Goal: Task Accomplishment & Management: Manage account settings

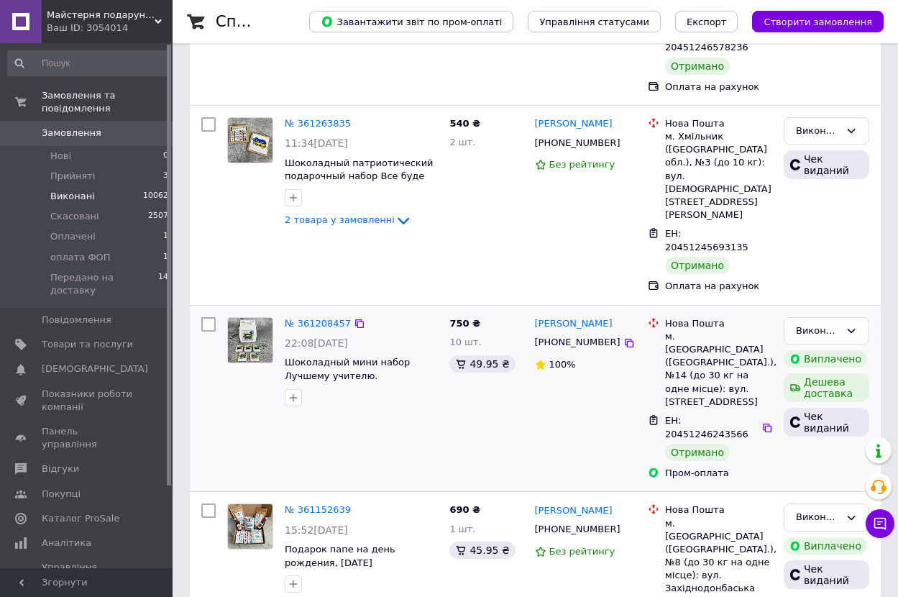
scroll to position [288, 0]
click at [145, 247] on li "оплата ФОП 1" at bounding box center [88, 257] width 177 height 20
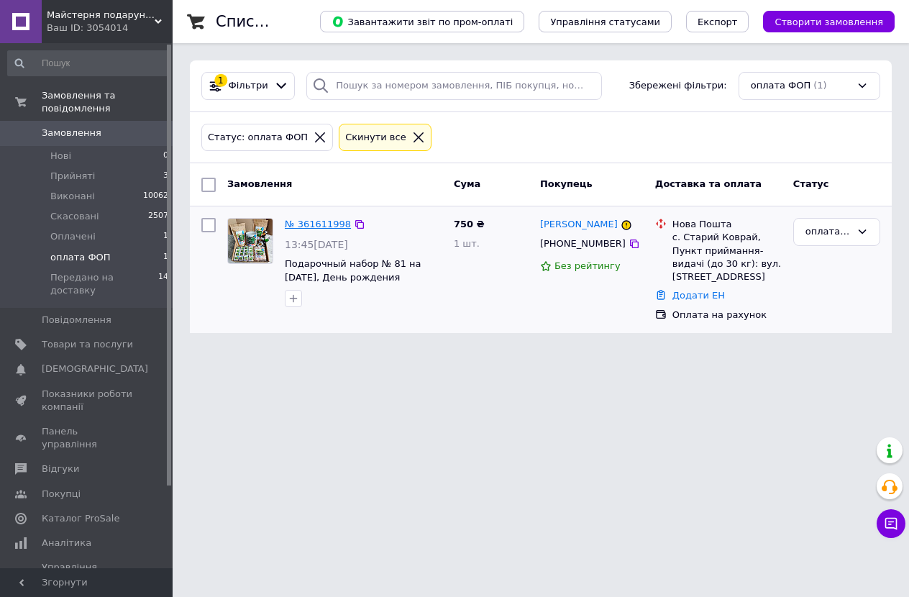
click at [319, 225] on link "№ 361611998" at bounding box center [318, 224] width 66 height 11
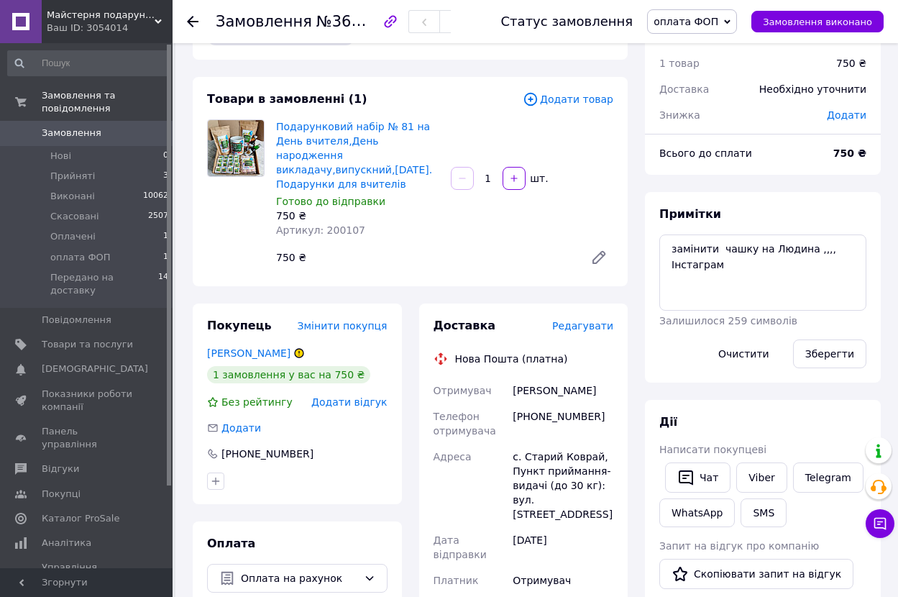
scroll to position [72, 0]
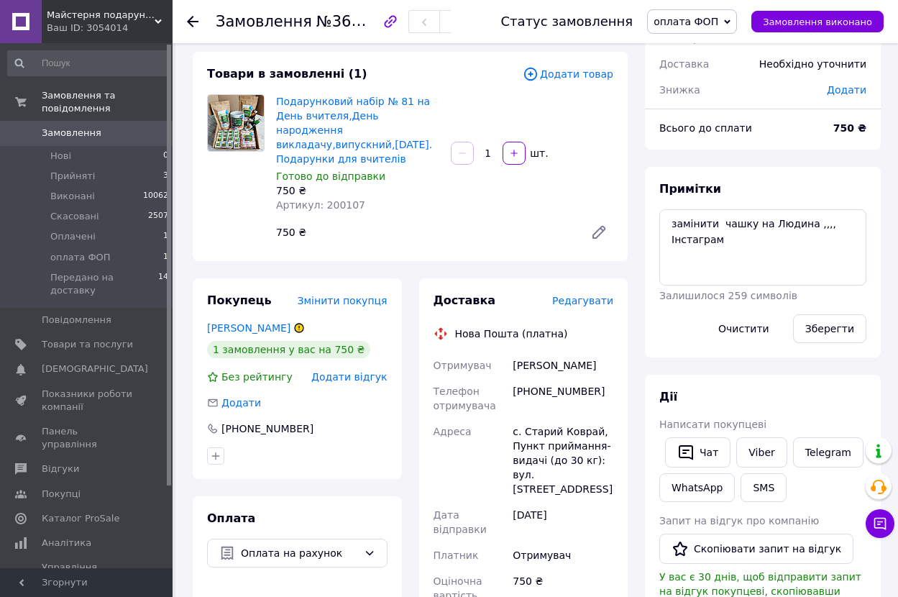
click at [692, 21] on span "оплата ФОП" at bounding box center [686, 22] width 65 height 12
click at [715, 113] on li "Оплачено" at bounding box center [711, 115] width 126 height 22
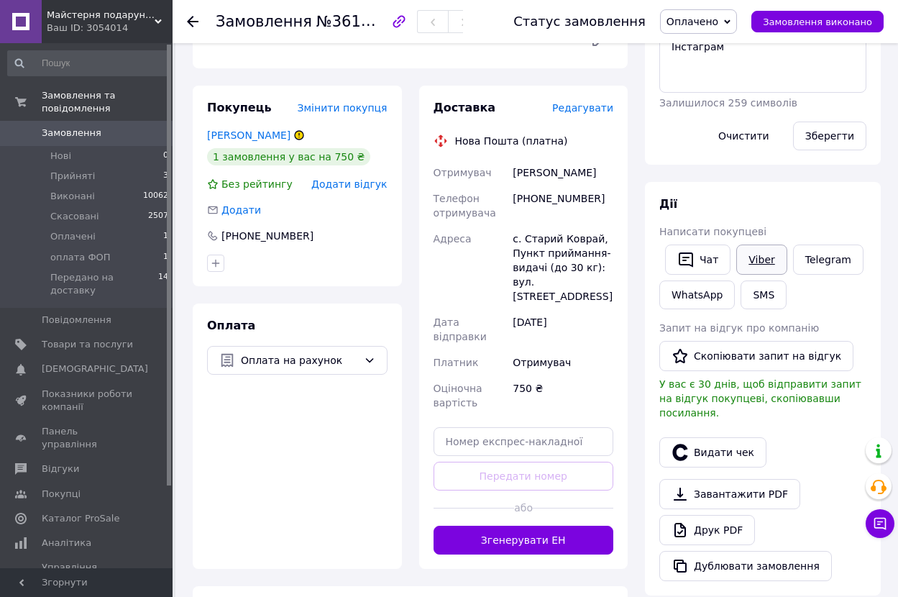
scroll to position [288, 0]
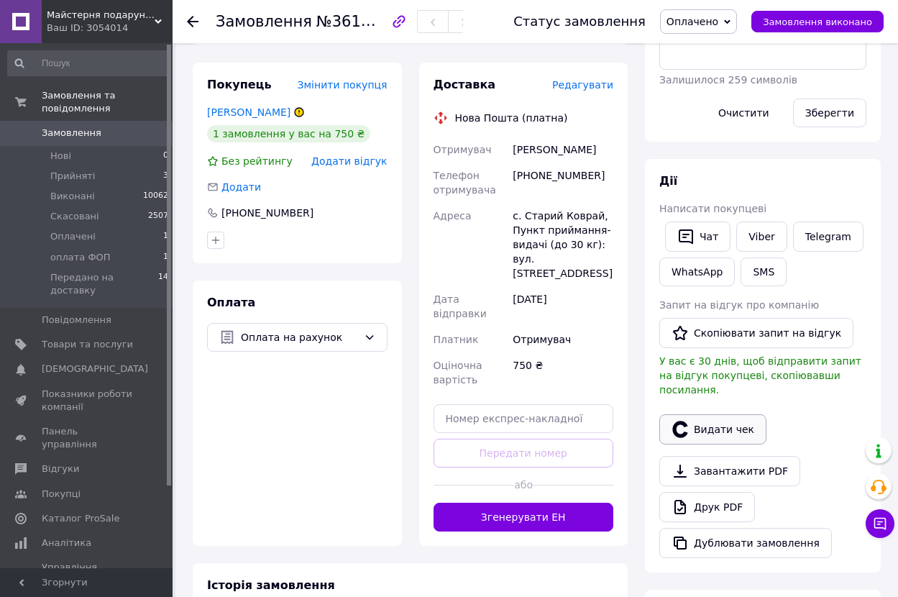
click at [741, 416] on button "Видати чек" at bounding box center [713, 429] width 107 height 30
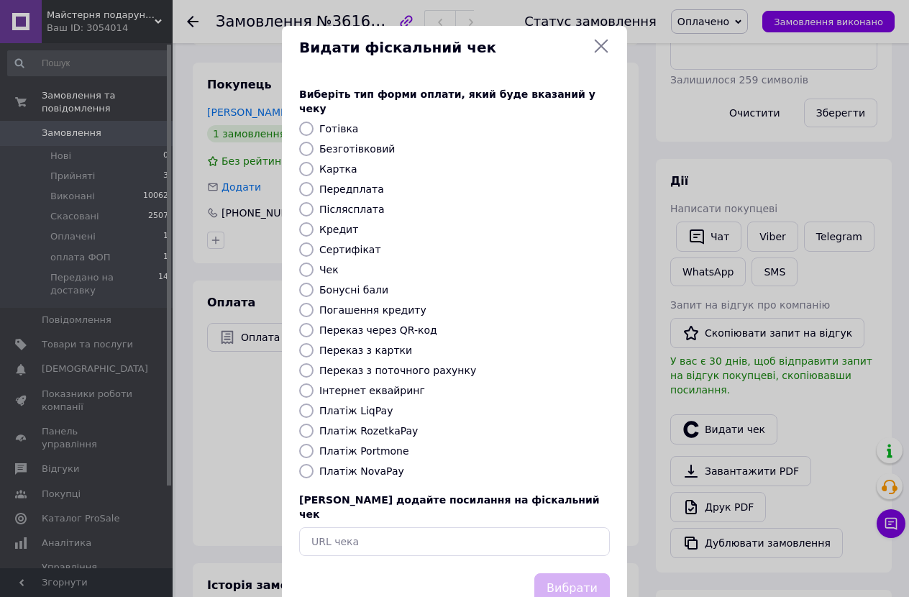
click at [378, 425] on label "Платіж RozetkaPay" at bounding box center [368, 431] width 99 height 12
click at [314, 424] on input "Платіж RozetkaPay" at bounding box center [306, 431] width 14 height 14
radio input "true"
click at [341, 143] on label "Безготівковий" at bounding box center [357, 149] width 76 height 12
click at [314, 142] on input "Безготівковий" at bounding box center [306, 149] width 14 height 14
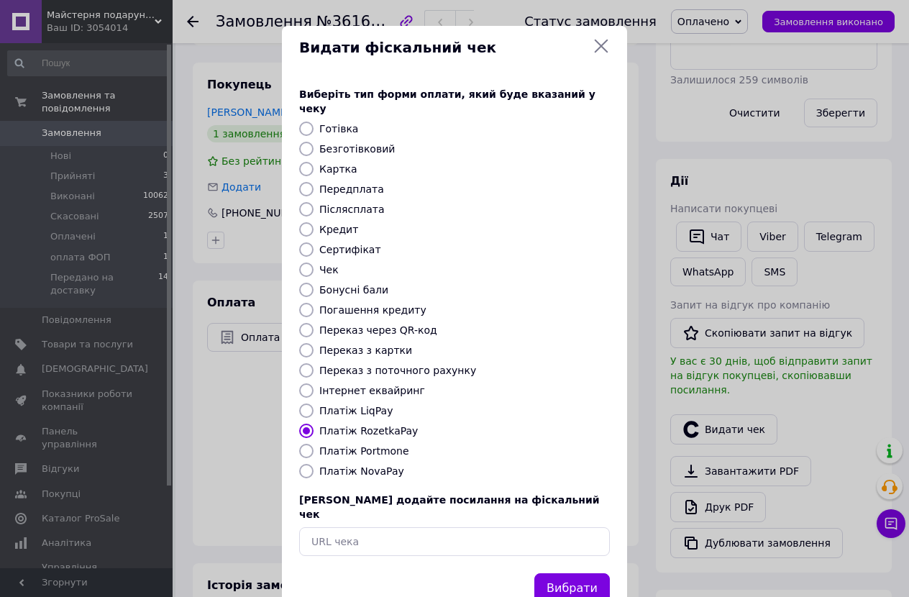
radio input "true"
click at [592, 573] on button "Вибрати" at bounding box center [572, 588] width 76 height 31
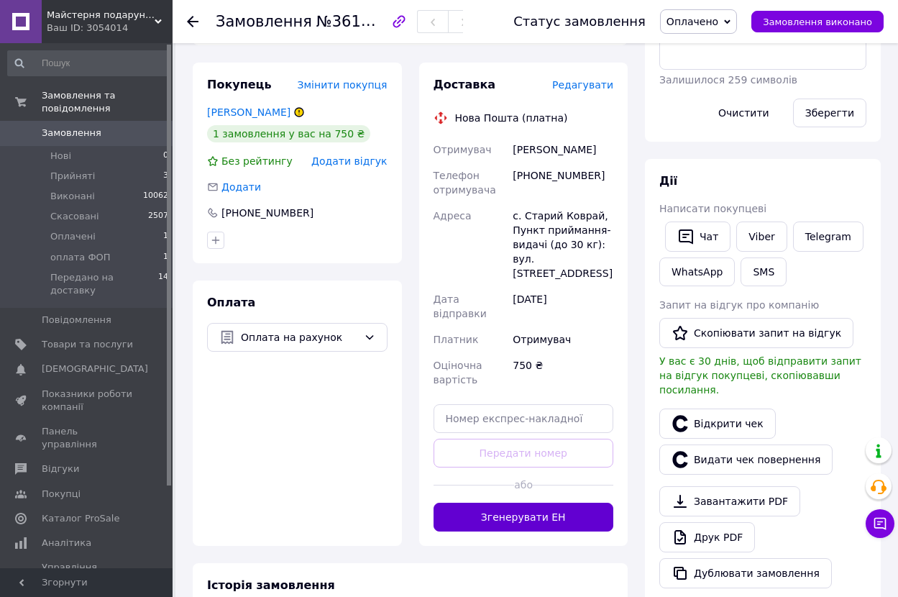
click at [501, 503] on button "Згенерувати ЕН" at bounding box center [524, 517] width 181 height 29
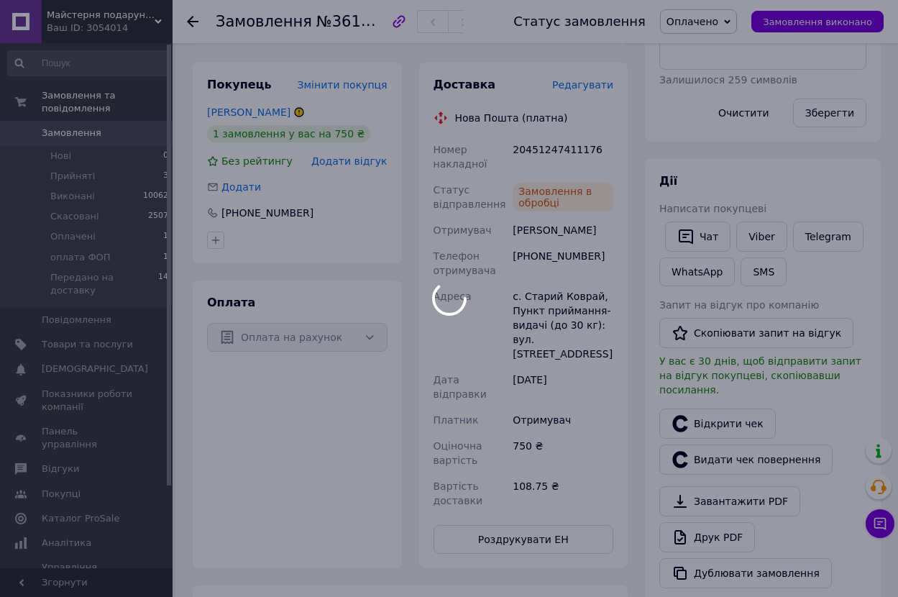
scroll to position [3, 0]
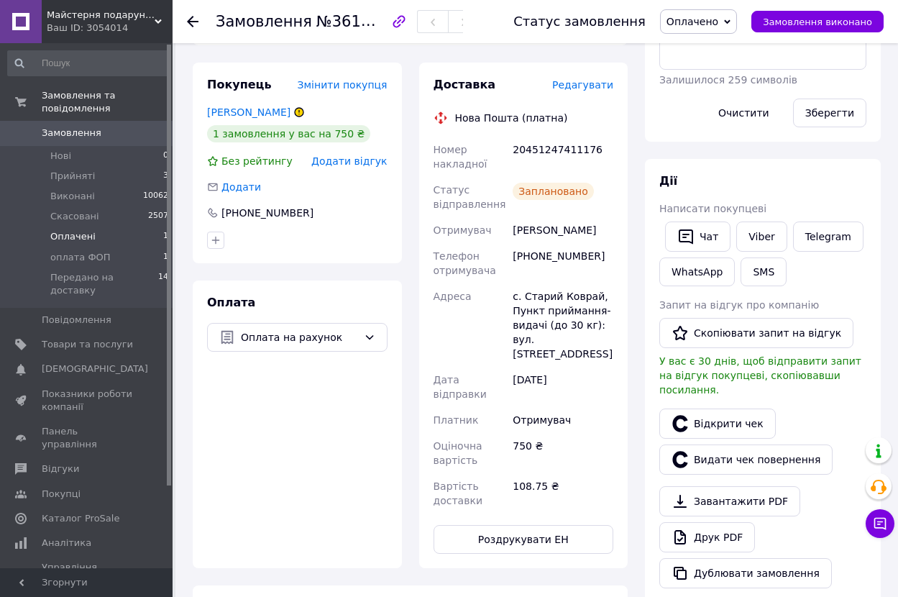
click at [120, 227] on li "Оплачені 1" at bounding box center [88, 237] width 177 height 20
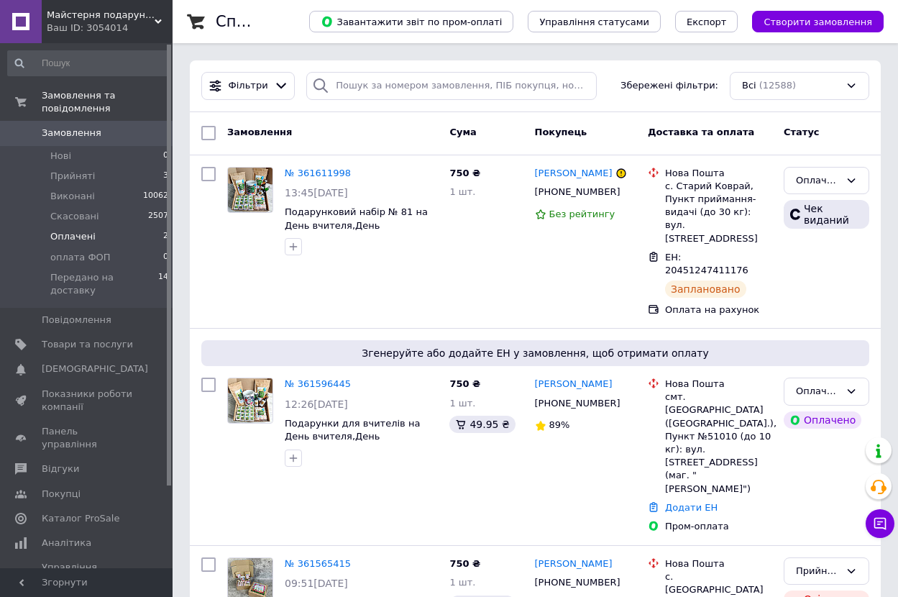
click at [138, 227] on li "Оплачені 2" at bounding box center [88, 237] width 177 height 20
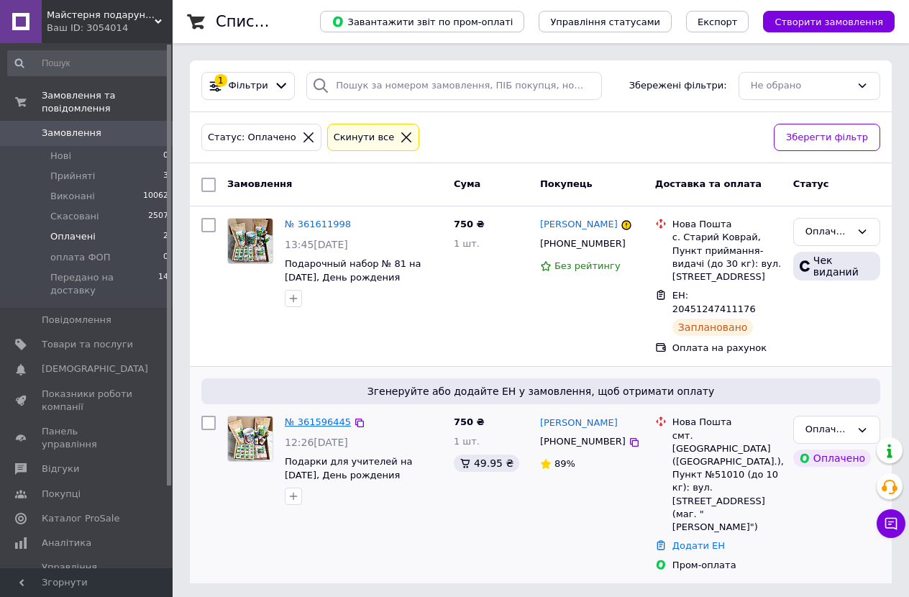
click at [298, 416] on link "№ 361596445" at bounding box center [318, 421] width 66 height 11
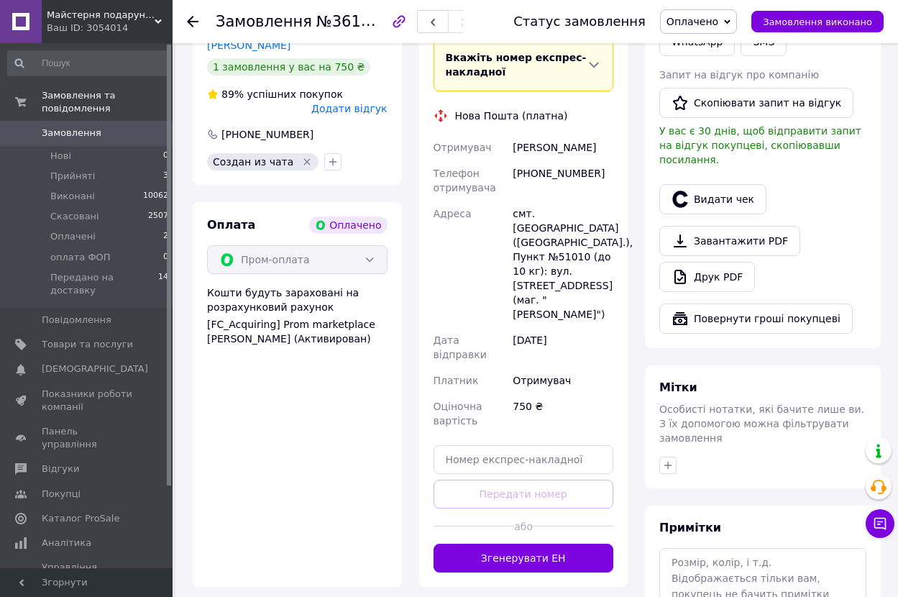
scroll to position [432, 0]
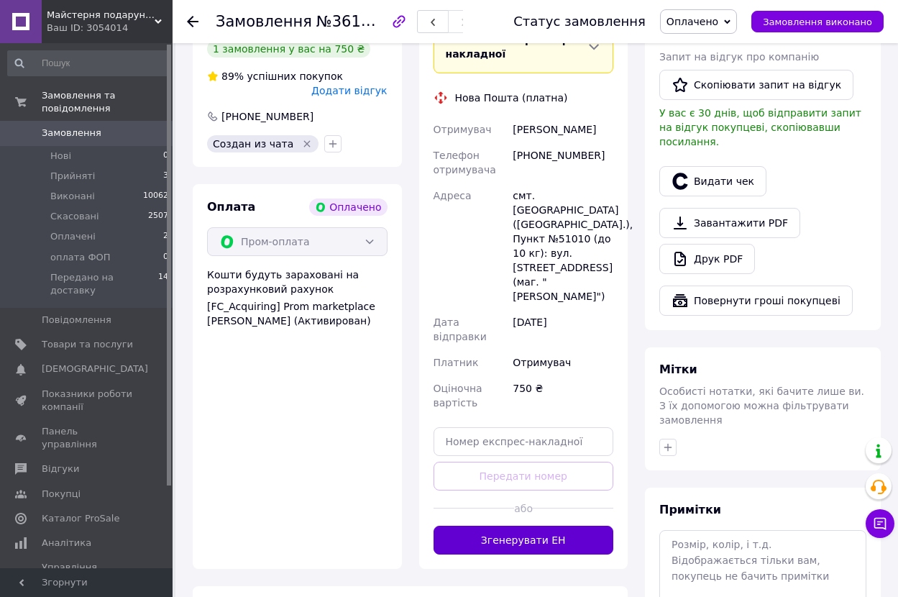
click at [570, 526] on button "Згенерувати ЕН" at bounding box center [524, 540] width 181 height 29
